Goal: Task Accomplishment & Management: Use online tool/utility

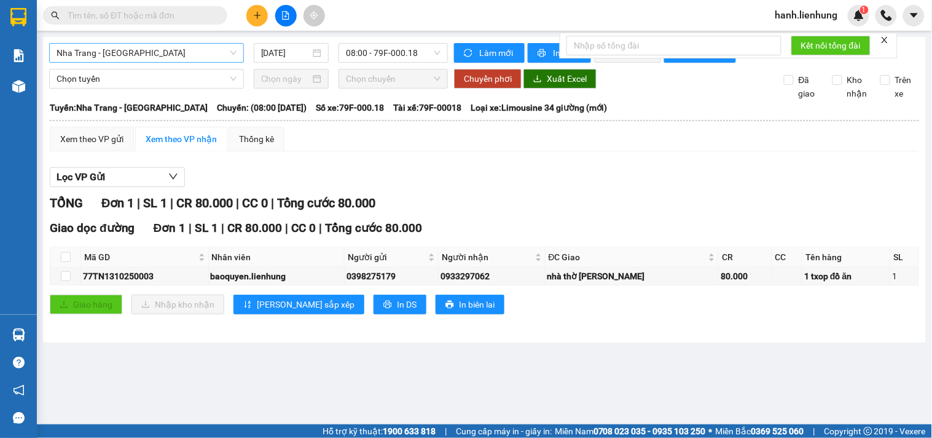
click at [142, 53] on span "Nha Trang - [GEOGRAPHIC_DATA]" at bounding box center [147, 53] width 180 height 18
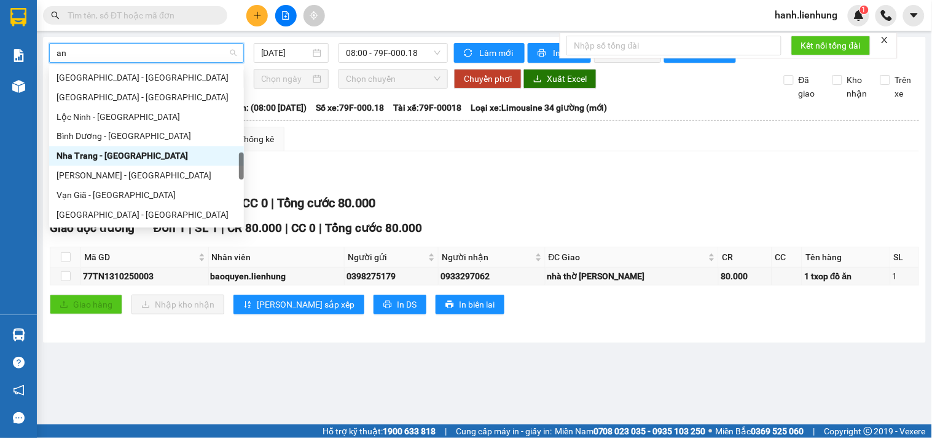
scroll to position [127, 0]
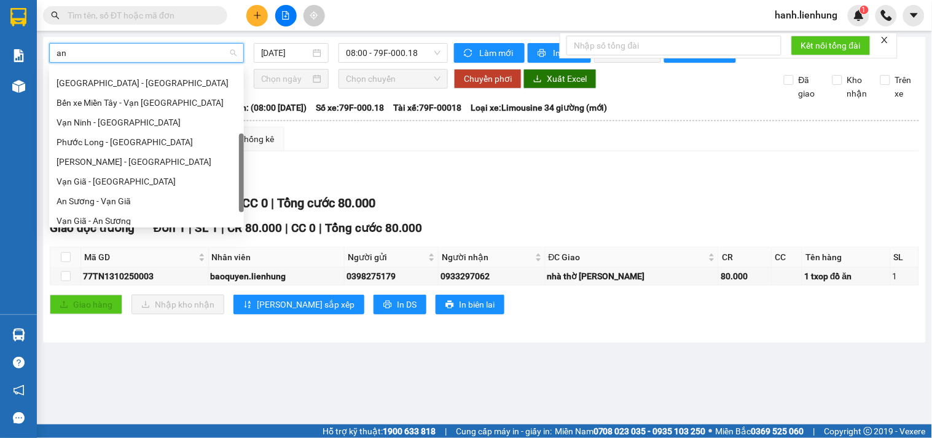
type input "an s"
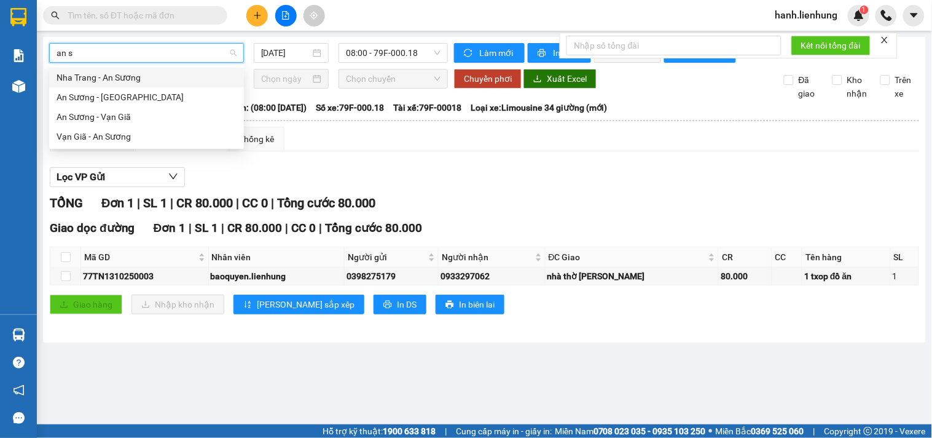
scroll to position [0, 0]
click at [137, 76] on div "Nha Trang - An Sương" at bounding box center [147, 78] width 180 height 14
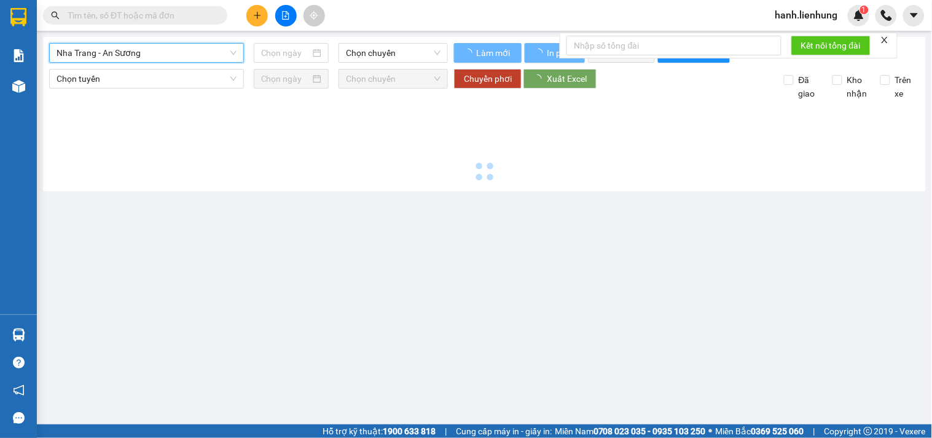
type input "[DATE]"
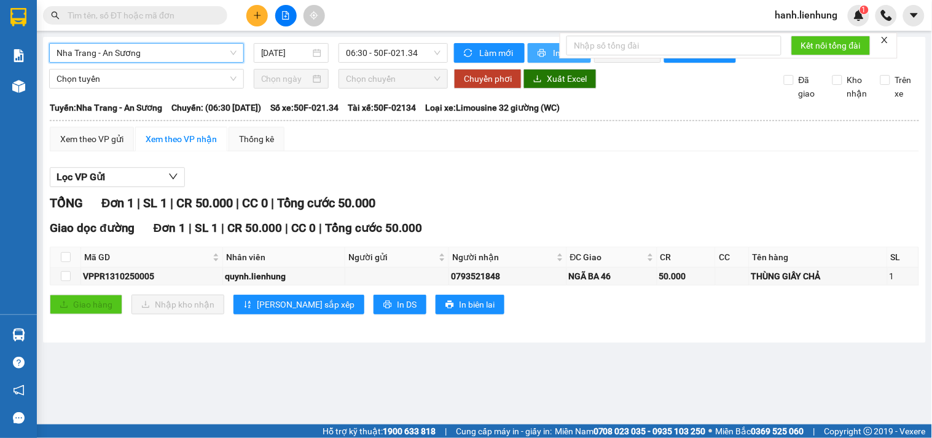
click at [541, 61] on button "In phơi" at bounding box center [559, 53] width 63 height 20
click at [382, 57] on span "06:30 - 50F-021.34" at bounding box center [393, 53] width 95 height 18
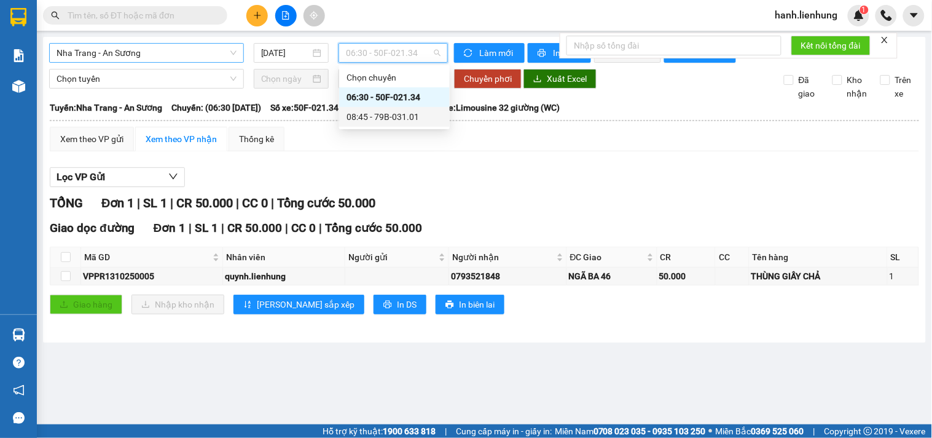
click at [388, 115] on div "08:45 - 79B-031.01" at bounding box center [395, 117] width 96 height 14
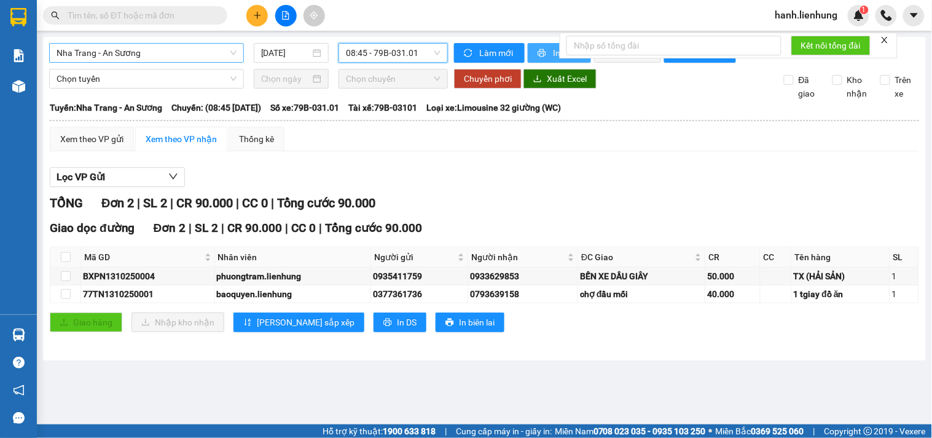
click at [549, 53] on button "In phơi" at bounding box center [559, 53] width 63 height 20
